Goal: Information Seeking & Learning: Learn about a topic

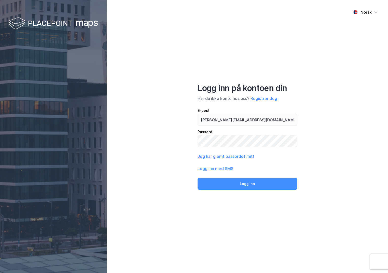
type input "[PERSON_NAME][EMAIL_ADDRESS][DOMAIN_NAME]"
click at [197, 178] on button "Logg inn" at bounding box center [247, 184] width 100 height 12
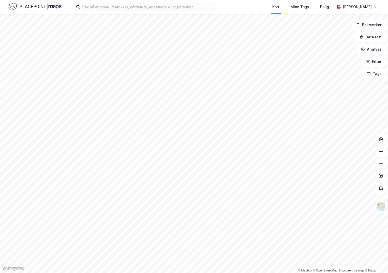
click at [114, 11] on div "Kart Mine Tags Bolig [PERSON_NAME]" at bounding box center [194, 7] width 388 height 14
click at [116, 8] on input at bounding box center [148, 7] width 136 height 8
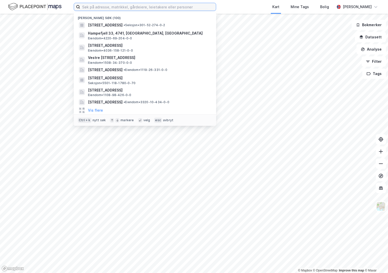
paste input "5001-410/692/0/1"
type input "5001-410/692/0/1"
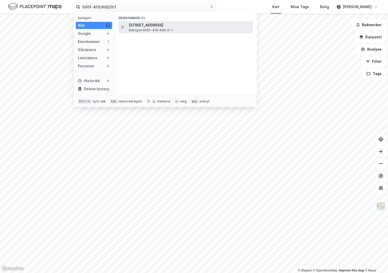
click at [143, 27] on span "[STREET_ADDRESS]" at bounding box center [190, 25] width 122 height 6
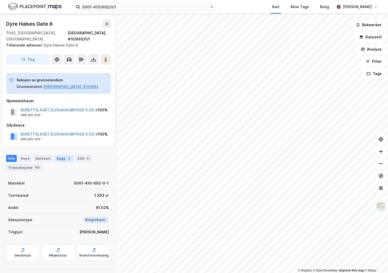
click at [59, 155] on div "Bygg 2" at bounding box center [64, 158] width 19 height 7
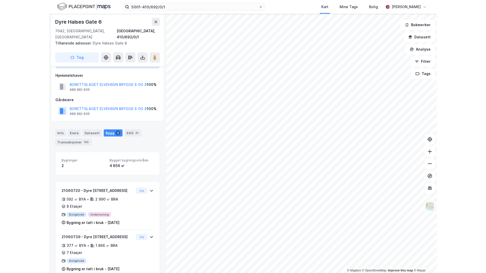
scroll to position [31, 0]
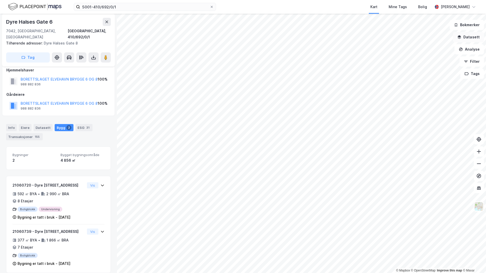
click at [387, 39] on button "Datasett" at bounding box center [468, 37] width 31 height 10
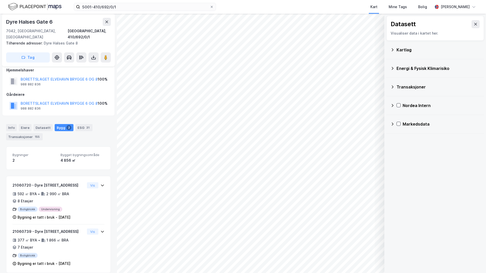
click at [387, 50] on div "Kartlag" at bounding box center [437, 50] width 83 height 6
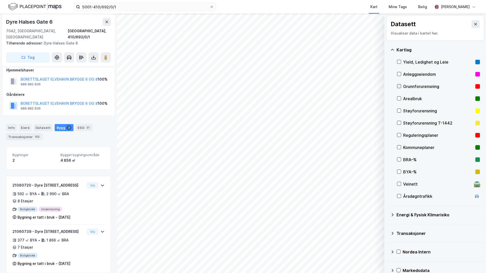
click at [387, 85] on icon at bounding box center [399, 86] width 4 height 4
click at [387, 214] on icon at bounding box center [392, 215] width 4 height 4
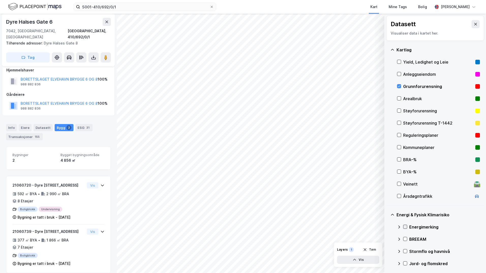
click at [387, 226] on icon at bounding box center [405, 227] width 4 height 4
click at [387, 227] on icon at bounding box center [399, 227] width 4 height 4
click at [387, 251] on icon at bounding box center [405, 251] width 3 height 2
click at [387, 250] on icon at bounding box center [398, 251] width 3 height 2
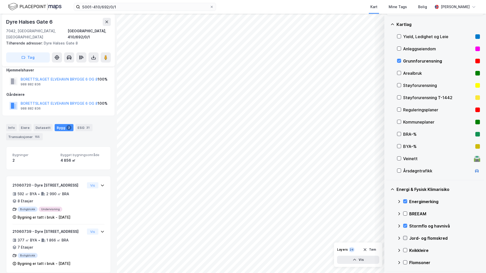
click at [387, 237] on icon at bounding box center [405, 238] width 4 height 4
click at [387, 237] on icon at bounding box center [405, 238] width 3 height 2
click at [387, 225] on icon at bounding box center [399, 226] width 4 height 4
click at [387, 225] on icon at bounding box center [405, 226] width 3 height 2
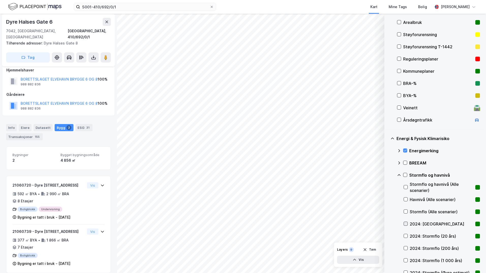
click at [387, 224] on icon at bounding box center [406, 224] width 4 height 4
click at [387, 235] on icon at bounding box center [406, 236] width 4 height 4
click at [387, 247] on icon at bounding box center [406, 248] width 4 height 4
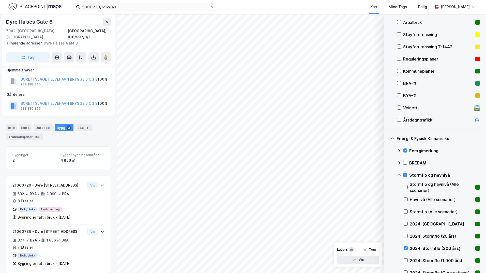
scroll to position [102, 0]
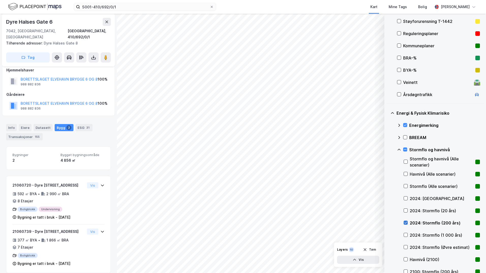
click at [387, 222] on icon at bounding box center [406, 223] width 4 height 4
click at [387, 234] on icon at bounding box center [406, 235] width 4 height 4
click at [387, 235] on icon at bounding box center [405, 235] width 3 height 2
click at [387, 246] on icon at bounding box center [406, 247] width 4 height 4
click at [387, 246] on div "2024: Stormflo (Øvre estimat)" at bounding box center [441, 247] width 76 height 12
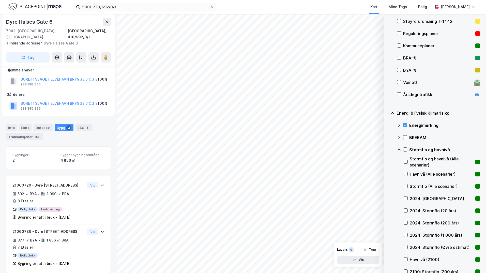
scroll to position [127, 0]
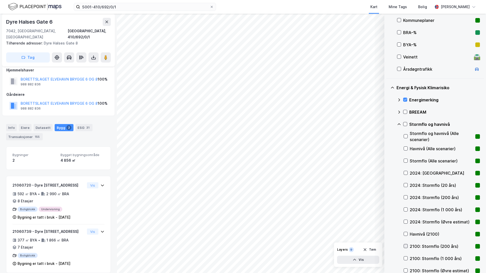
click at [387, 246] on icon at bounding box center [405, 246] width 3 height 2
click at [387, 257] on icon at bounding box center [406, 258] width 4 height 4
click at [387, 269] on icon at bounding box center [406, 270] width 4 height 4
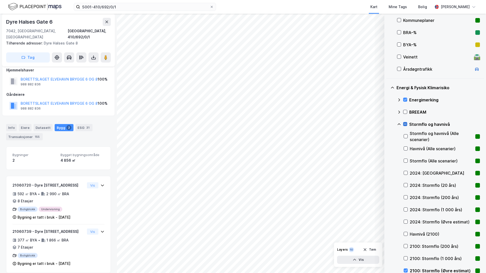
click at [387, 123] on icon at bounding box center [405, 124] width 4 height 4
click at [387, 124] on icon at bounding box center [405, 124] width 4 height 4
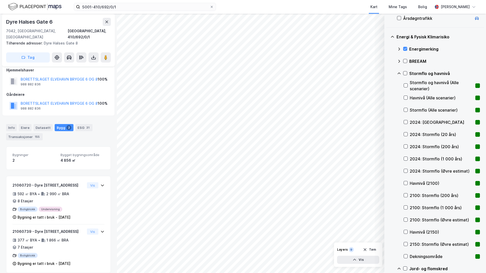
scroll to position [203, 0]
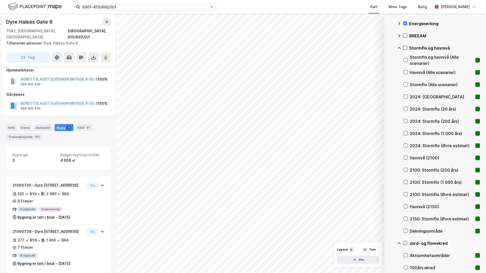
click at [387, 243] on icon at bounding box center [405, 243] width 4 height 4
click at [387, 243] on icon at bounding box center [399, 243] width 4 height 4
click at [387, 256] on icon at bounding box center [405, 255] width 3 height 2
click at [387, 255] on icon at bounding box center [398, 255] width 3 height 2
click at [387, 244] on icon at bounding box center [405, 243] width 4 height 4
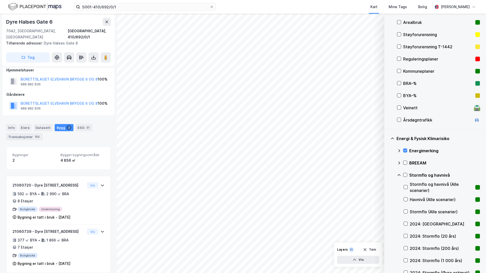
scroll to position [51, 0]
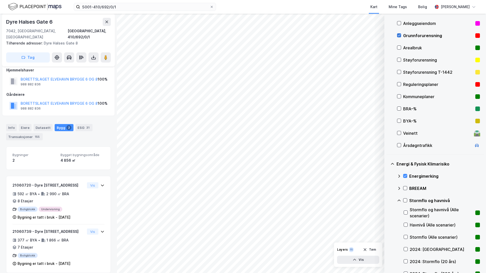
click at [387, 35] on icon at bounding box center [399, 36] width 4 height 4
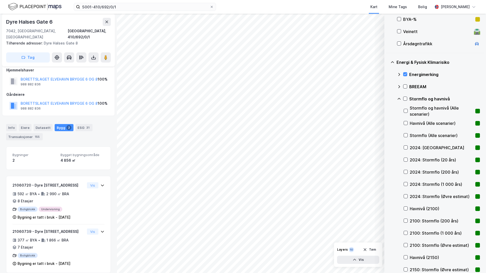
scroll to position [265, 0]
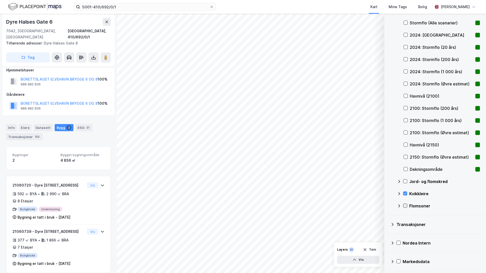
click at [387, 206] on icon at bounding box center [405, 206] width 3 height 2
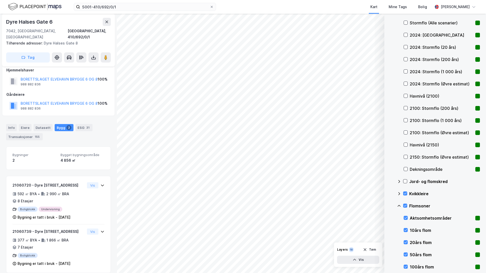
click at [387, 206] on icon at bounding box center [399, 206] width 4 height 4
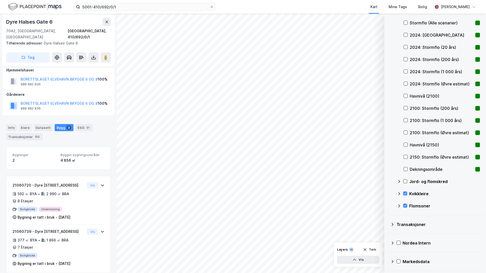
click at [387, 205] on icon at bounding box center [399, 206] width 4 height 4
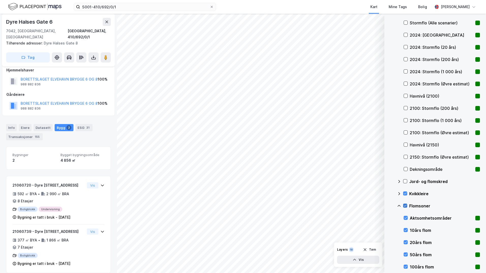
click at [387, 207] on icon at bounding box center [405, 206] width 4 height 4
click at [387, 229] on icon at bounding box center [406, 230] width 4 height 4
click at [387, 230] on icon at bounding box center [405, 230] width 3 height 2
click at [387, 241] on icon at bounding box center [406, 242] width 4 height 4
click at [387, 242] on icon at bounding box center [406, 242] width 4 height 4
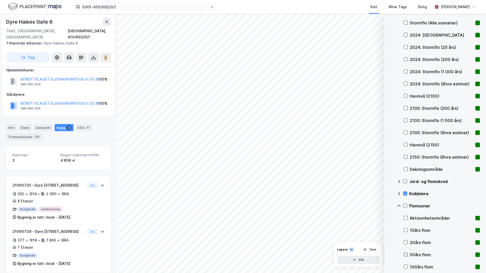
click at [387, 255] on icon at bounding box center [406, 254] width 4 height 4
click at [387, 254] on icon at bounding box center [406, 254] width 4 height 4
click at [387, 266] on icon at bounding box center [406, 267] width 4 height 4
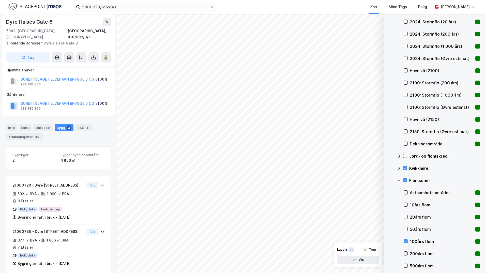
click at [387, 252] on icon at bounding box center [406, 253] width 4 height 4
click at [387, 241] on icon at bounding box center [406, 241] width 4 height 4
click at [387, 253] on icon at bounding box center [405, 253] width 3 height 2
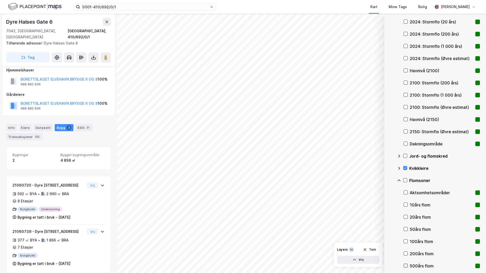
click at [387, 265] on icon at bounding box center [406, 266] width 4 height 4
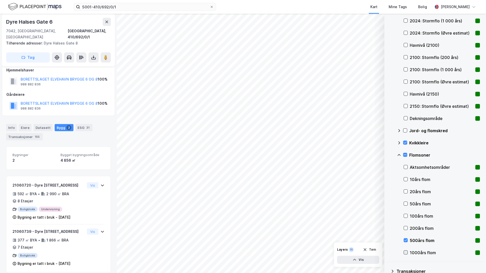
drag, startPoint x: 405, startPoint y: 241, endPoint x: 405, endPoint y: 252, distance: 10.7
click at [387, 241] on icon at bounding box center [406, 240] width 4 height 4
click at [387, 252] on icon at bounding box center [405, 252] width 3 height 2
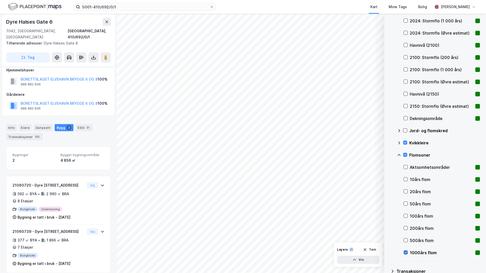
click at [387, 252] on icon at bounding box center [406, 252] width 4 height 4
click at [387, 167] on icon at bounding box center [406, 167] width 4 height 4
click at [387, 168] on icon at bounding box center [406, 167] width 4 height 4
click at [387, 253] on icon at bounding box center [406, 252] width 4 height 4
click at [387, 251] on icon at bounding box center [406, 252] width 4 height 4
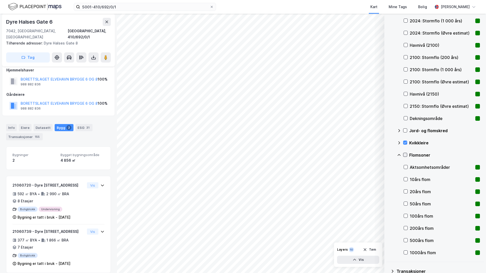
click at [387, 155] on icon at bounding box center [405, 155] width 3 height 2
click at [387, 215] on icon at bounding box center [406, 216] width 4 height 4
click at [387, 202] on icon at bounding box center [406, 204] width 4 height 4
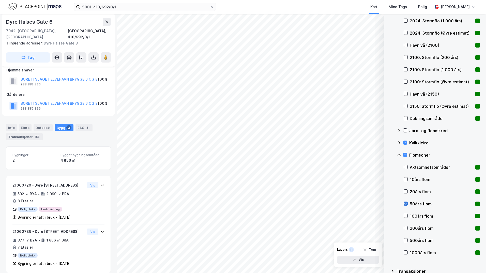
click at [387, 202] on icon at bounding box center [406, 204] width 4 height 4
click at [387, 191] on icon at bounding box center [406, 191] width 4 height 4
click at [387, 178] on icon at bounding box center [406, 179] width 4 height 4
click at [387, 155] on icon at bounding box center [405, 155] width 3 height 0
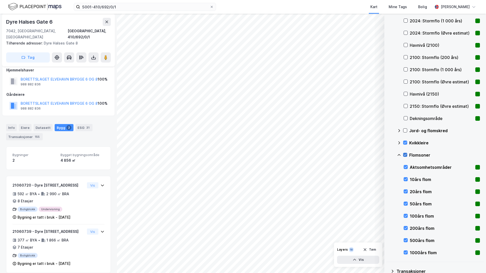
click at [387, 155] on icon at bounding box center [405, 155] width 4 height 4
click at [387, 155] on icon at bounding box center [399, 155] width 4 height 4
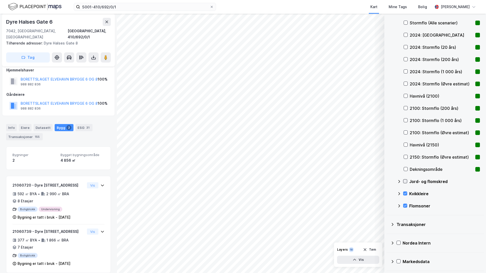
click at [387, 181] on icon at bounding box center [405, 181] width 4 height 4
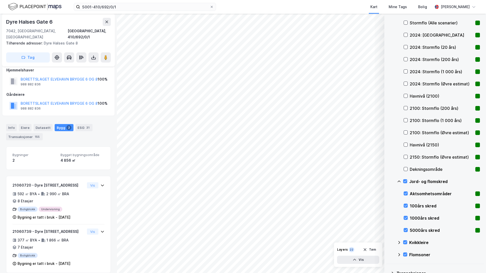
scroll to position [314, 0]
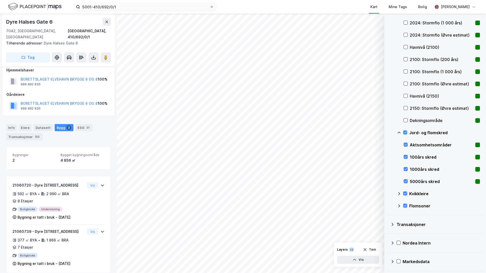
click at [387, 132] on icon at bounding box center [399, 133] width 4 height 4
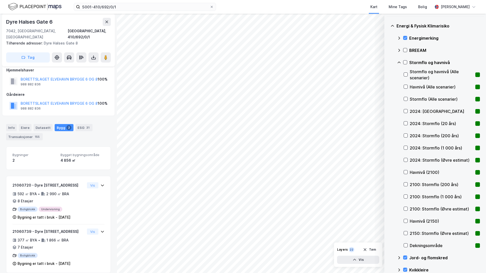
scroll to position [163, 0]
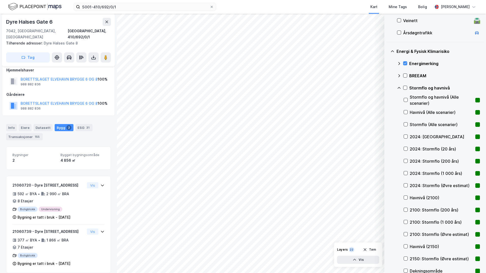
click at [387, 87] on icon at bounding box center [399, 88] width 4 height 4
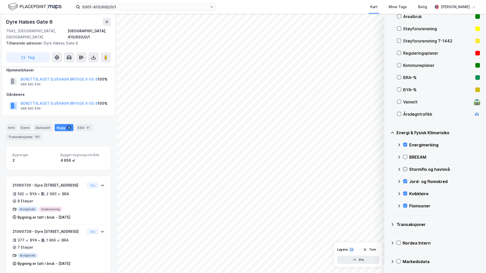
click at [387, 168] on icon at bounding box center [405, 169] width 4 height 4
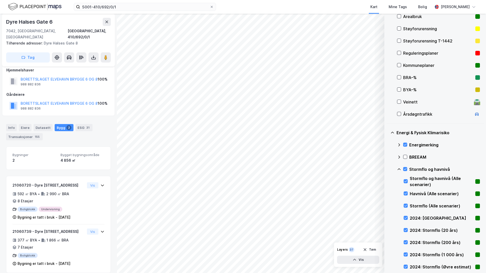
scroll to position [163, 0]
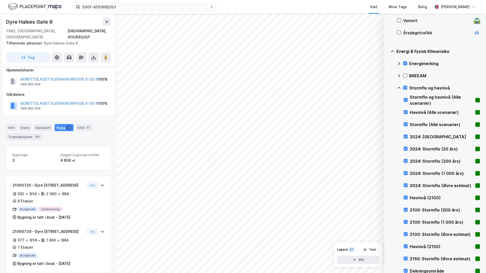
click at [387, 87] on icon at bounding box center [399, 88] width 4 height 4
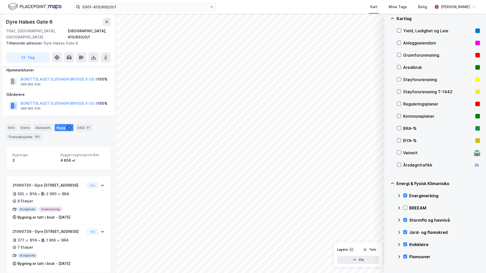
scroll to position [57, 0]
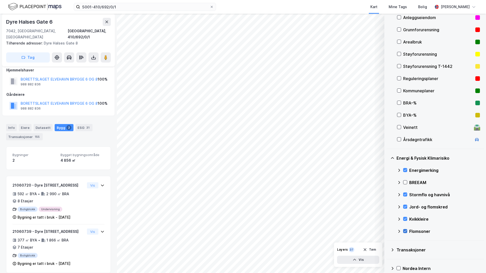
click at [387, 230] on icon at bounding box center [405, 231] width 4 height 4
click at [387, 217] on icon at bounding box center [405, 219] width 4 height 4
click at [387, 207] on icon at bounding box center [405, 207] width 4 height 4
click at [387, 192] on div "Stormflo og havnivå" at bounding box center [438, 194] width 83 height 12
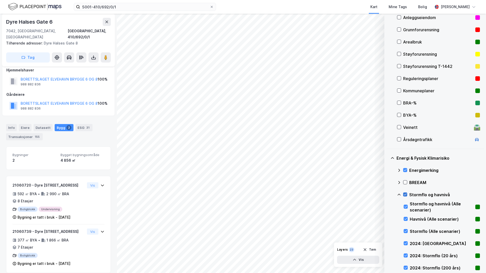
click at [387, 194] on icon at bounding box center [405, 195] width 4 height 4
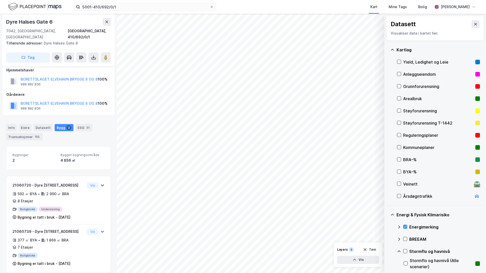
scroll to position [51, 0]
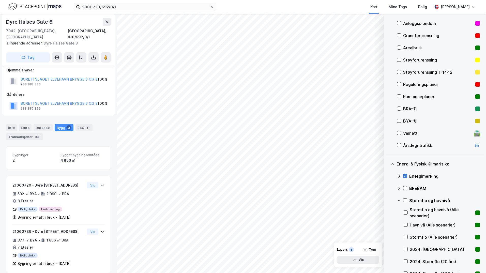
click at [387, 176] on icon at bounding box center [405, 176] width 4 height 4
click at [387, 199] on icon at bounding box center [405, 200] width 4 height 4
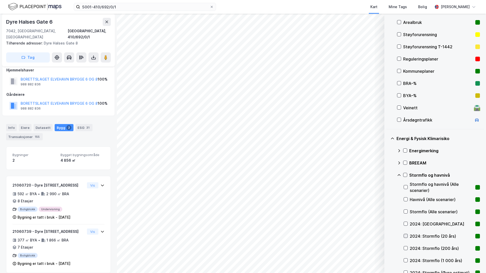
click at [387, 235] on div at bounding box center [405, 236] width 4 height 4
click at [387, 223] on icon at bounding box center [406, 224] width 4 height 4
click at [387, 223] on icon at bounding box center [405, 224] width 3 height 2
click at [387, 234] on icon at bounding box center [406, 236] width 4 height 4
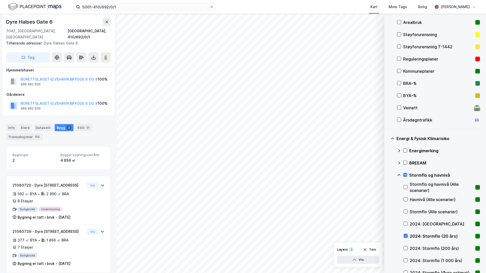
click at [387, 234] on icon at bounding box center [406, 236] width 4 height 4
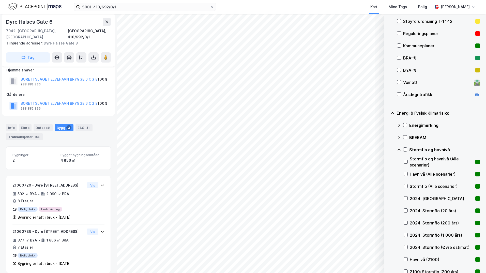
scroll to position [127, 0]
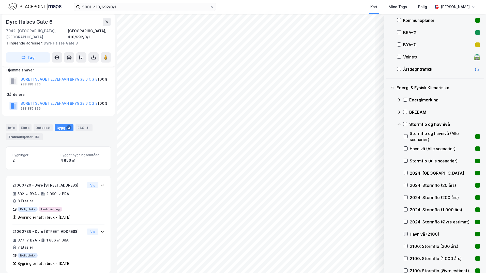
click at [387, 233] on icon at bounding box center [406, 234] width 4 height 4
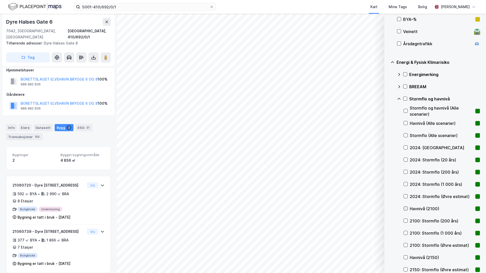
scroll to position [178, 0]
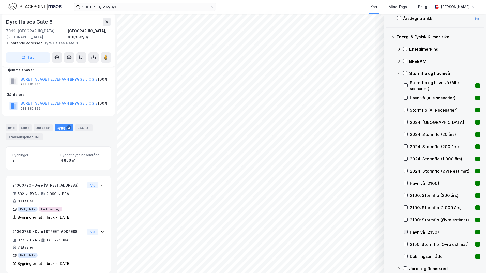
click at [387, 232] on icon at bounding box center [405, 232] width 3 height 2
click at [387, 255] on icon at bounding box center [406, 256] width 4 height 4
click at [387, 254] on div at bounding box center [405, 256] width 4 height 4
click at [387, 232] on icon at bounding box center [406, 232] width 4 height 4
click at [387, 132] on icon at bounding box center [406, 134] width 4 height 4
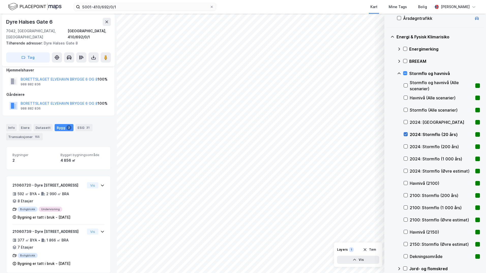
click at [387, 134] on icon at bounding box center [405, 134] width 3 height 2
click at [387, 145] on icon at bounding box center [406, 147] width 4 height 4
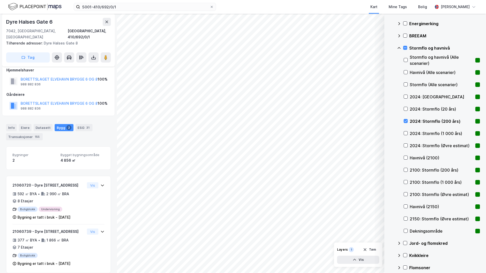
scroll to position [229, 0]
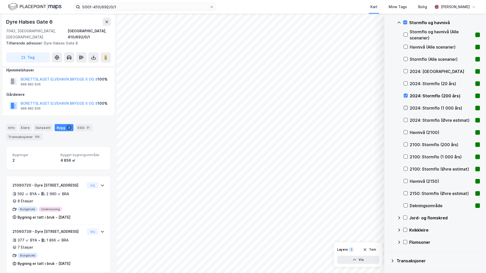
click at [387, 106] on icon at bounding box center [406, 108] width 4 height 4
click at [387, 95] on icon at bounding box center [406, 96] width 4 height 4
click at [387, 106] on icon at bounding box center [406, 108] width 4 height 4
click at [387, 120] on icon at bounding box center [406, 120] width 4 height 4
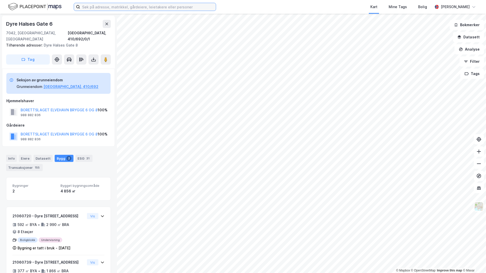
click at [98, 9] on input at bounding box center [148, 7] width 136 height 8
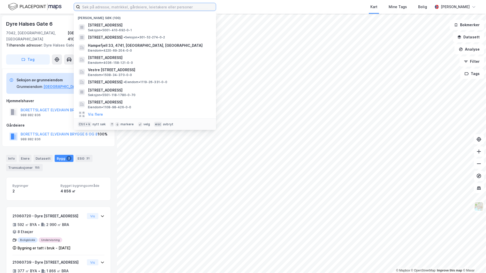
paste input "5001-410/692/0/1"
type input "5001-410/692/0/1"
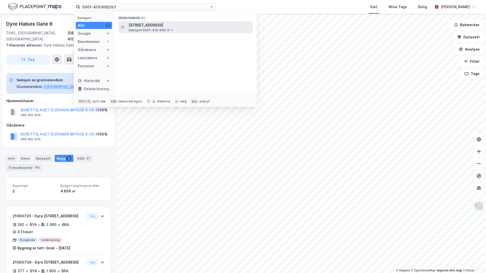
click at [147, 26] on span "[STREET_ADDRESS]" at bounding box center [190, 25] width 122 height 6
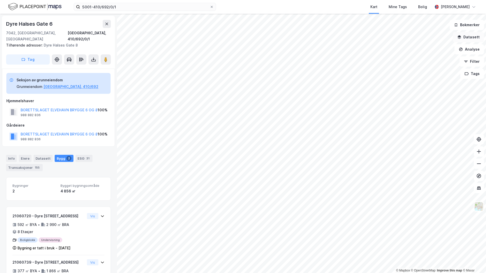
click at [463, 42] on button "Datasett" at bounding box center [468, 37] width 31 height 10
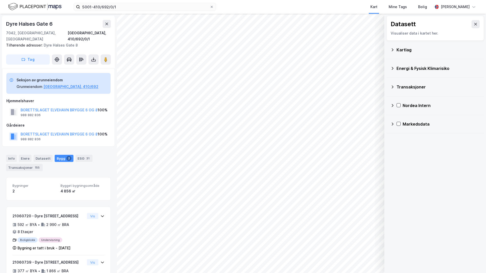
click at [401, 49] on div "Kartlag" at bounding box center [437, 50] width 83 height 6
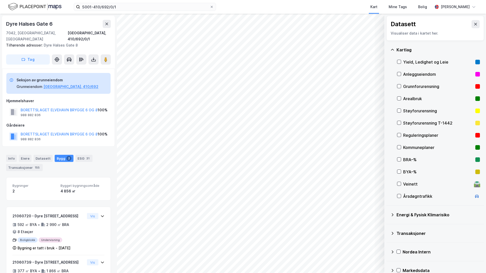
click at [392, 49] on icon at bounding box center [392, 50] width 4 height 4
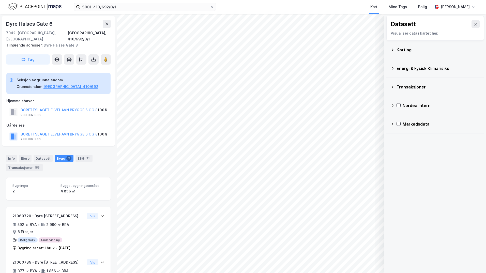
click at [392, 69] on icon at bounding box center [392, 68] width 4 height 4
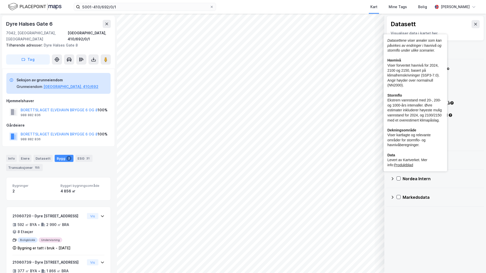
click at [465, 115] on div "Jord- og flomskred" at bounding box center [444, 115] width 71 height 6
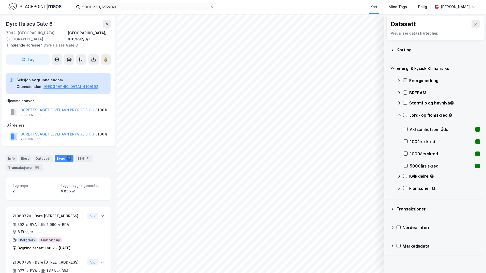
click at [405, 79] on icon at bounding box center [405, 80] width 4 height 4
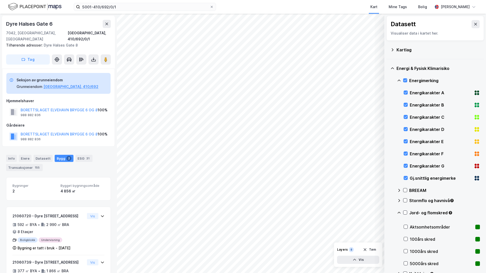
click at [398, 80] on icon at bounding box center [399, 80] width 4 height 4
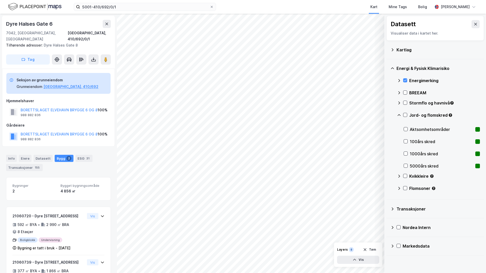
click at [391, 49] on icon at bounding box center [392, 50] width 4 height 4
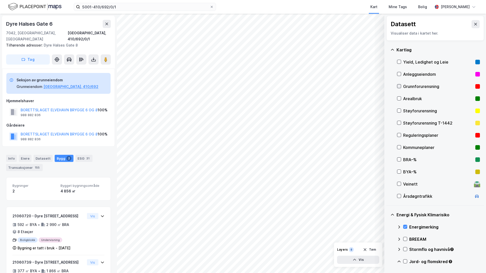
click at [399, 85] on icon at bounding box center [399, 86] width 4 height 4
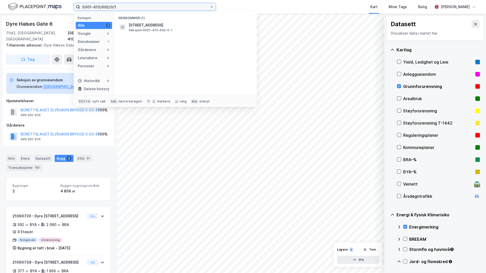
drag, startPoint x: 119, startPoint y: 7, endPoint x: 78, endPoint y: 8, distance: 41.2
click at [78, 8] on label "5001-410/692/0/1" at bounding box center [145, 7] width 142 height 8
click at [406, 248] on icon at bounding box center [405, 249] width 4 height 4
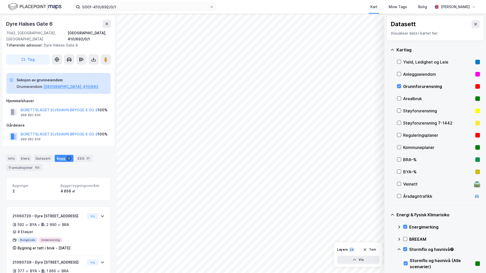
click at [399, 249] on icon at bounding box center [398, 249] width 3 height 2
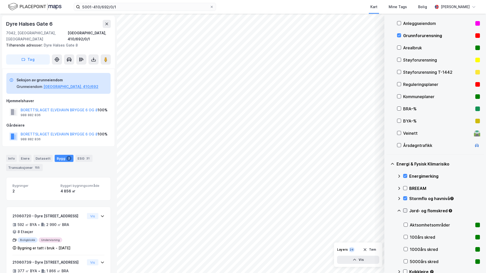
click at [405, 210] on icon at bounding box center [405, 211] width 4 height 4
click at [399, 210] on icon at bounding box center [399, 211] width 4 height 4
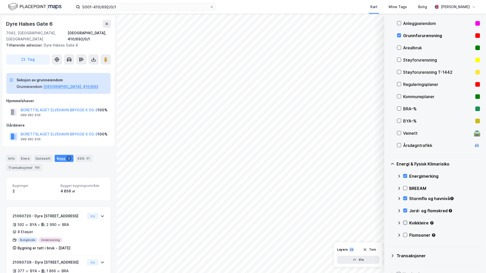
click at [406, 221] on icon at bounding box center [405, 223] width 4 height 4
click at [398, 223] on icon at bounding box center [398, 223] width 3 height 2
click at [404, 235] on icon at bounding box center [405, 235] width 3 height 2
click at [398, 235] on icon at bounding box center [399, 235] width 4 height 4
